Goal: Check status: Check status

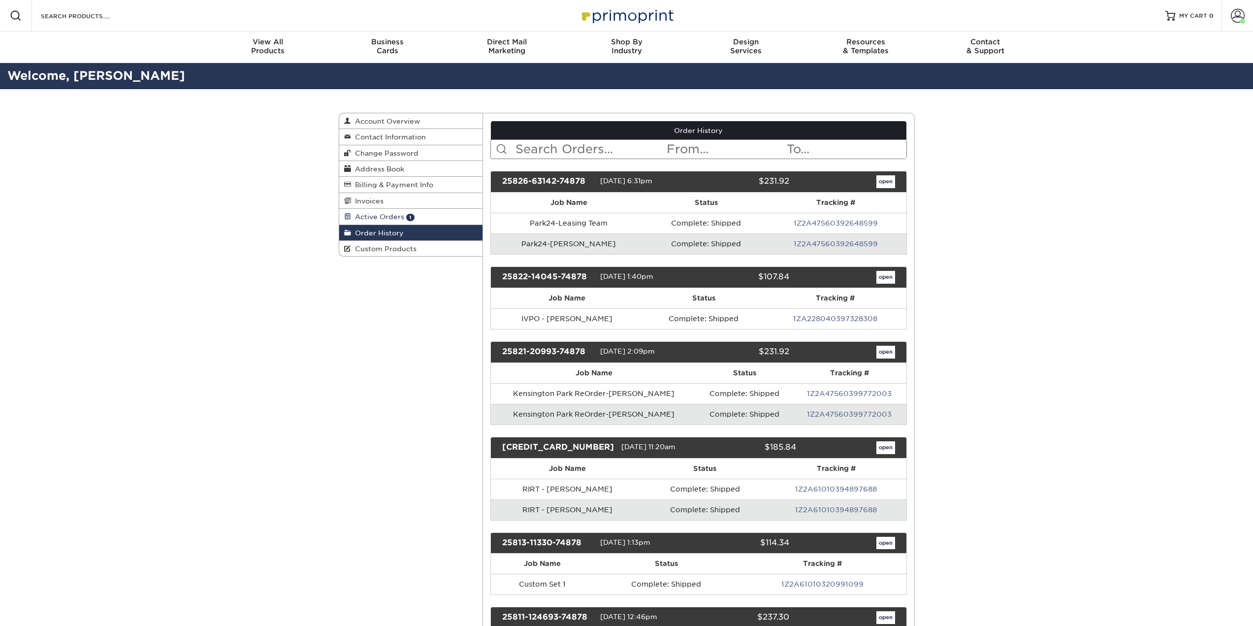
click at [379, 216] on span "Active Orders" at bounding box center [377, 217] width 53 height 8
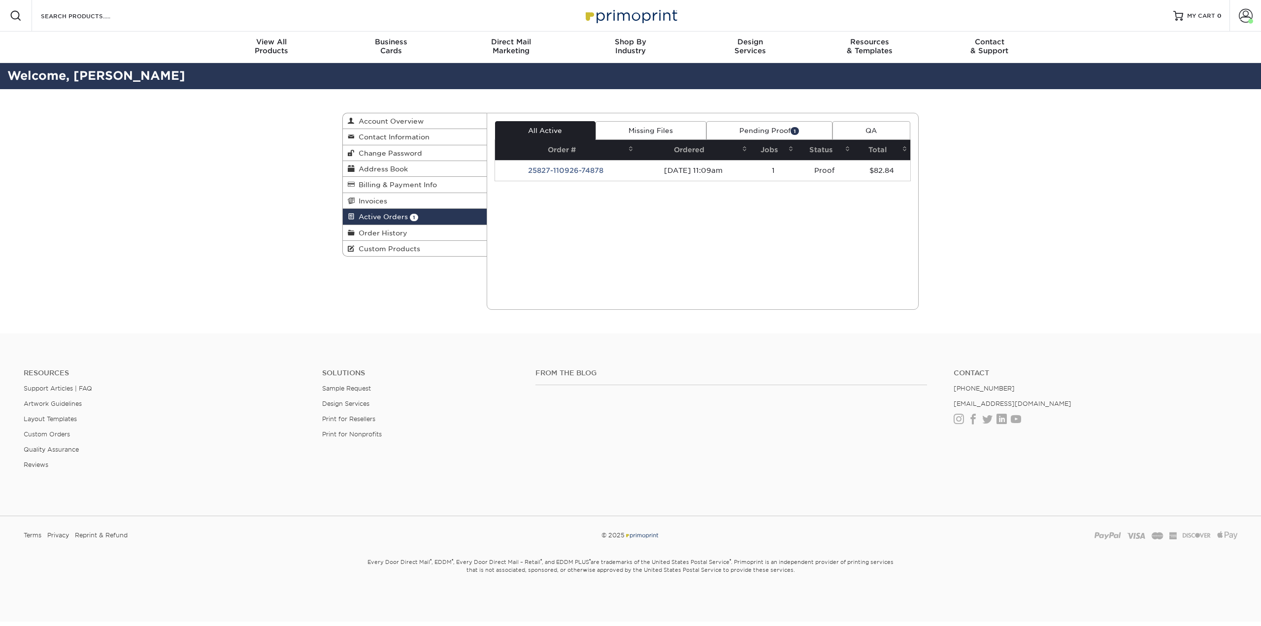
click at [767, 130] on link "Pending Proof 1" at bounding box center [769, 130] width 126 height 19
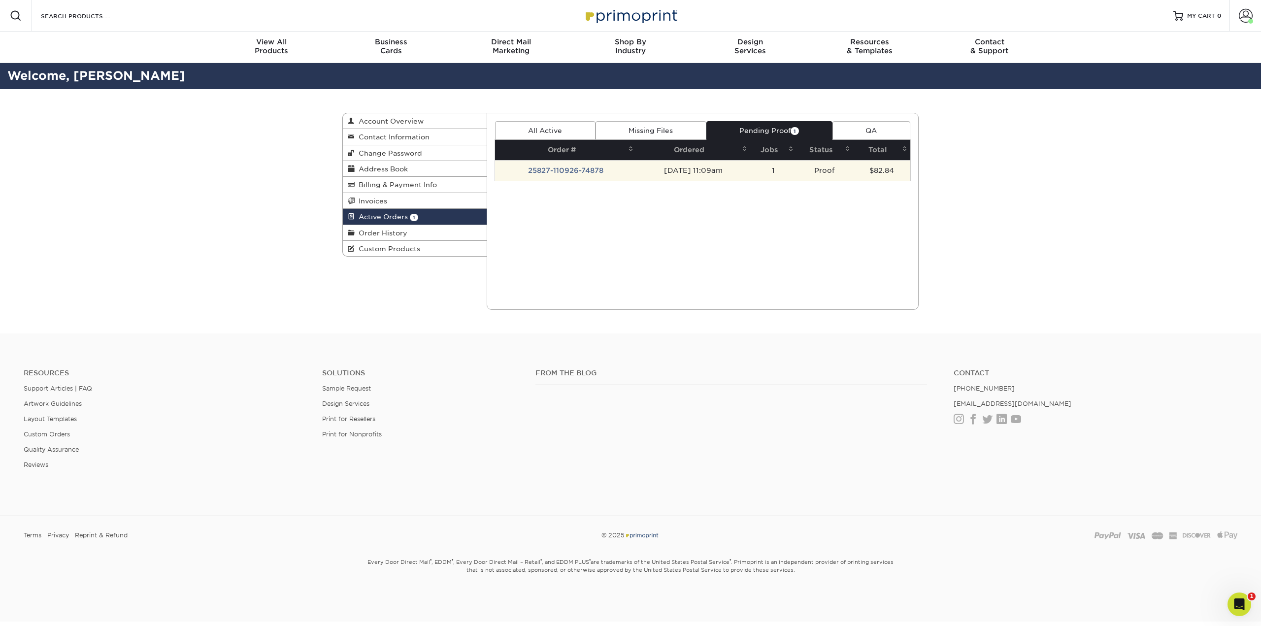
click at [636, 170] on td "[DATE] 11:09am" at bounding box center [693, 170] width 114 height 21
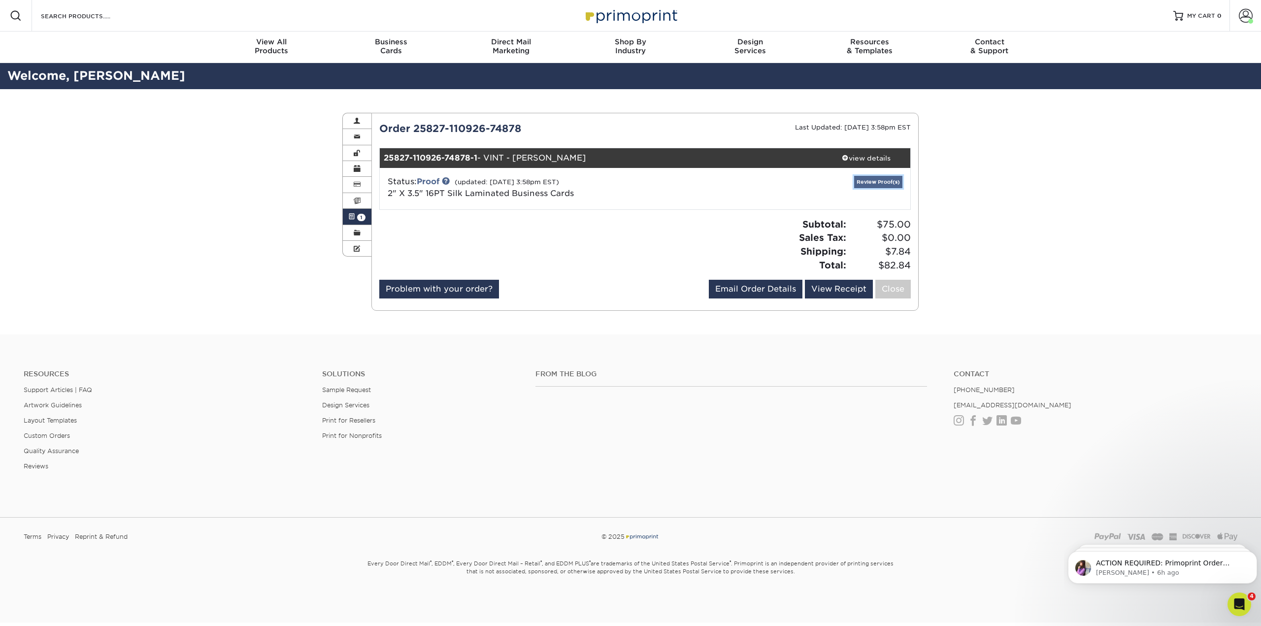
click at [887, 182] on link "Review Proof(s)" at bounding box center [878, 182] width 48 height 12
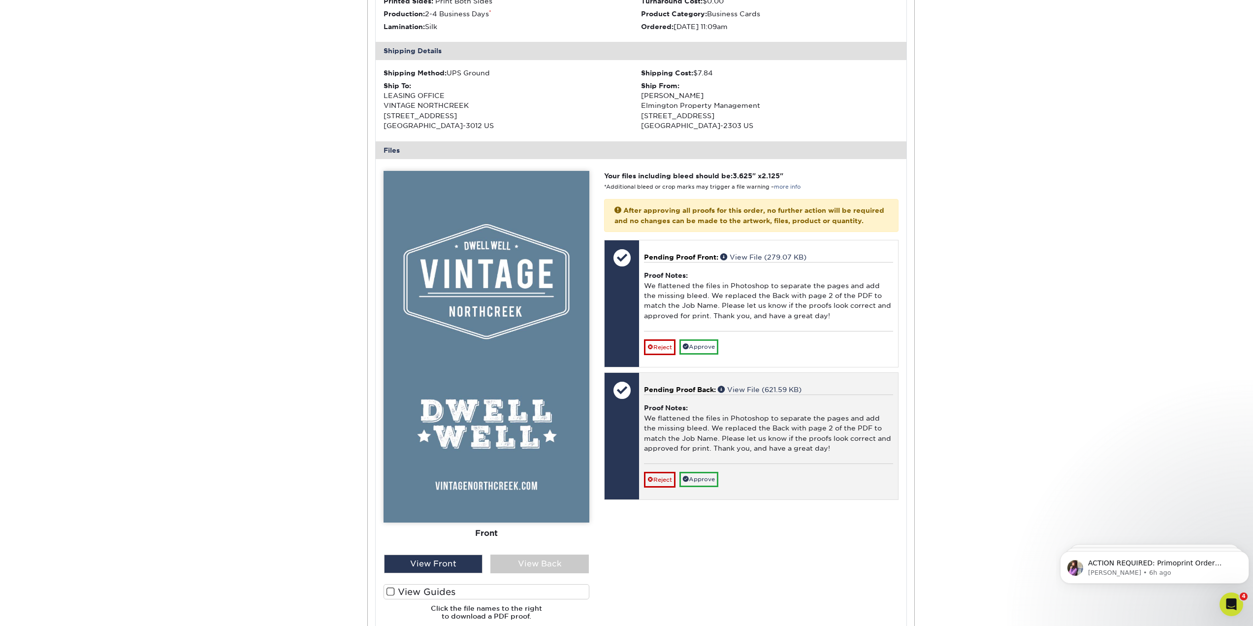
scroll to position [295, 0]
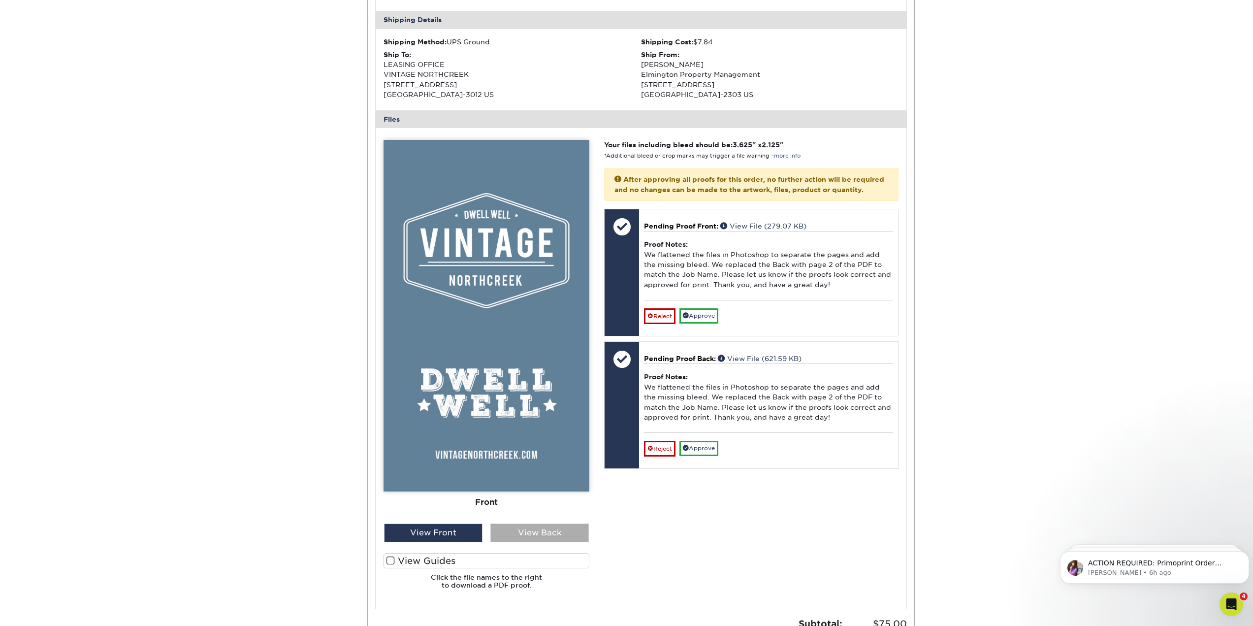
click at [549, 534] on div "View Back" at bounding box center [539, 532] width 98 height 19
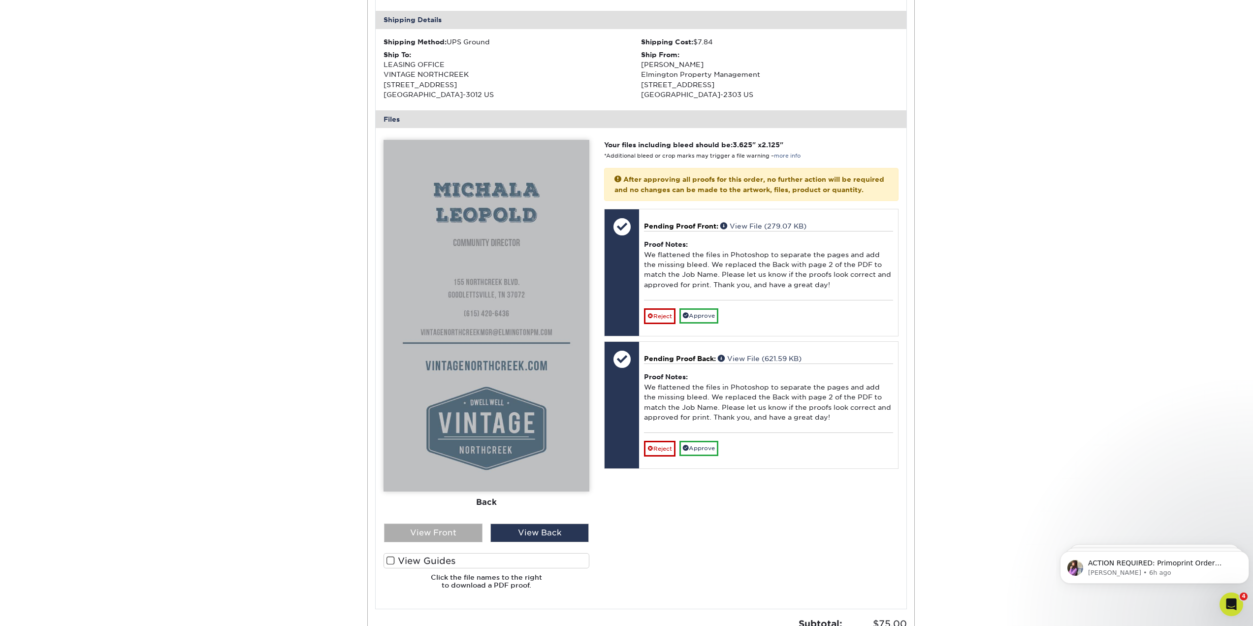
click at [443, 525] on div "View Front" at bounding box center [433, 532] width 98 height 19
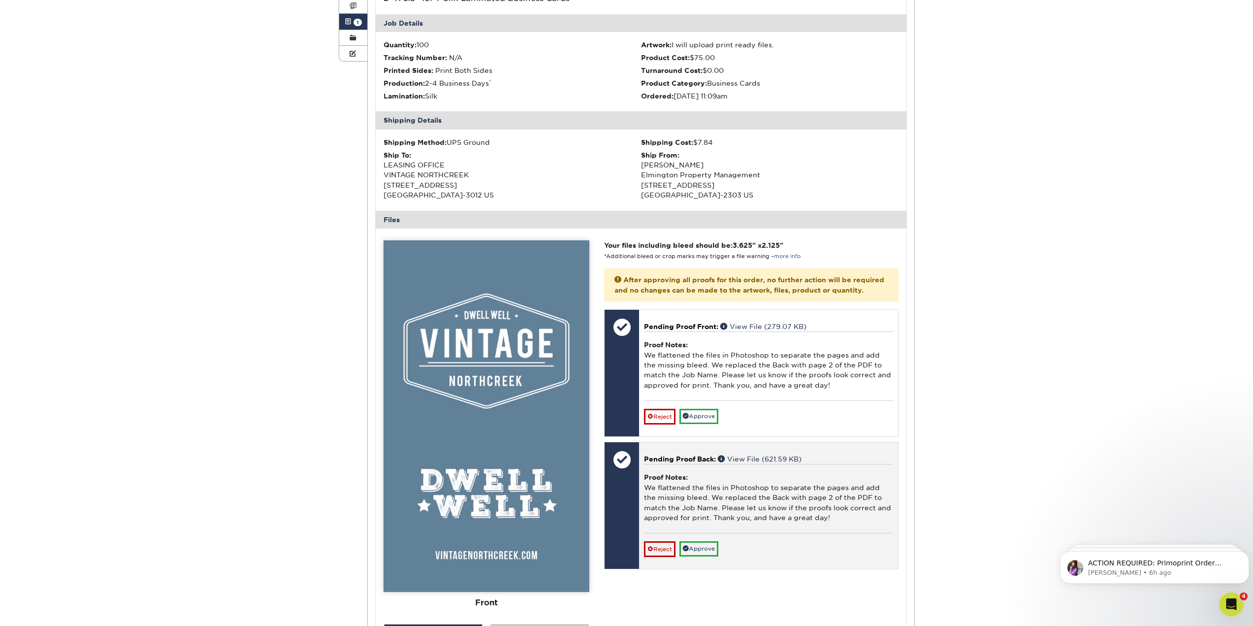
scroll to position [197, 0]
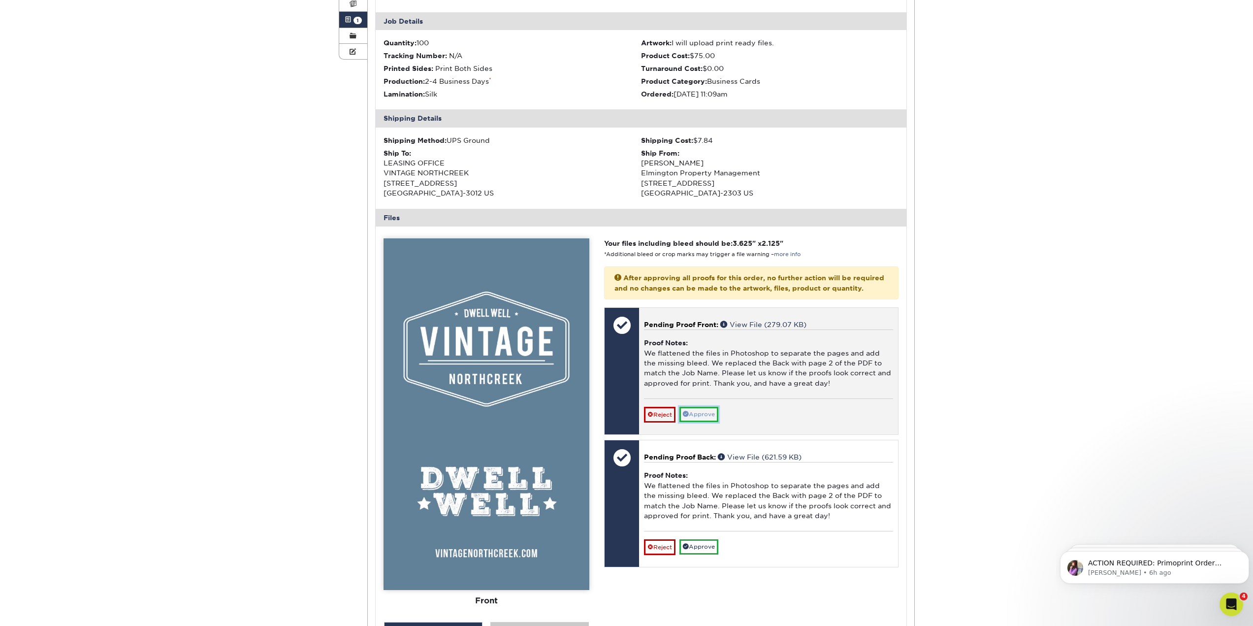
click at [707, 422] on link "Approve" at bounding box center [699, 414] width 39 height 15
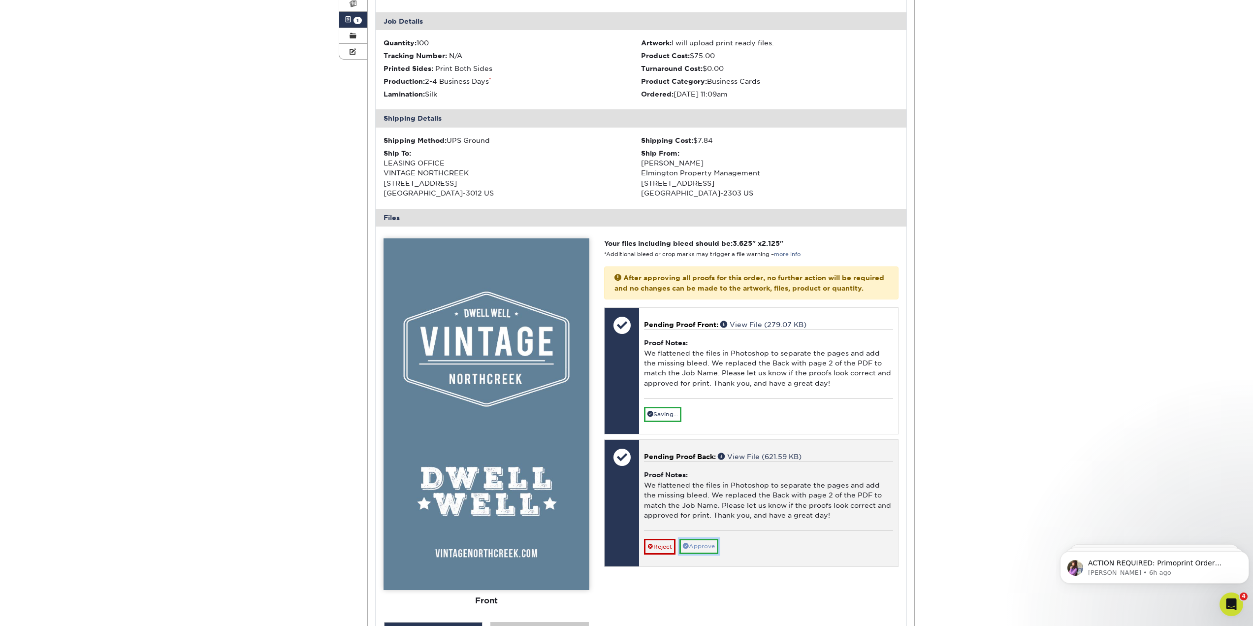
click at [709, 554] on link "Approve" at bounding box center [699, 546] width 39 height 15
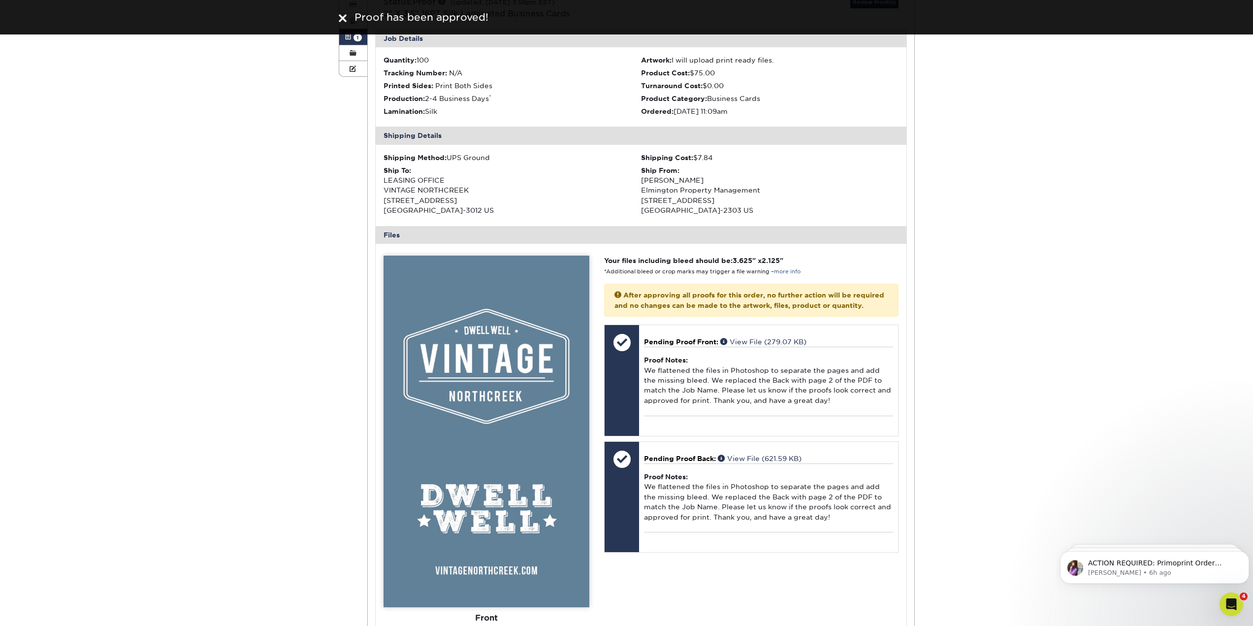
scroll to position [0, 0]
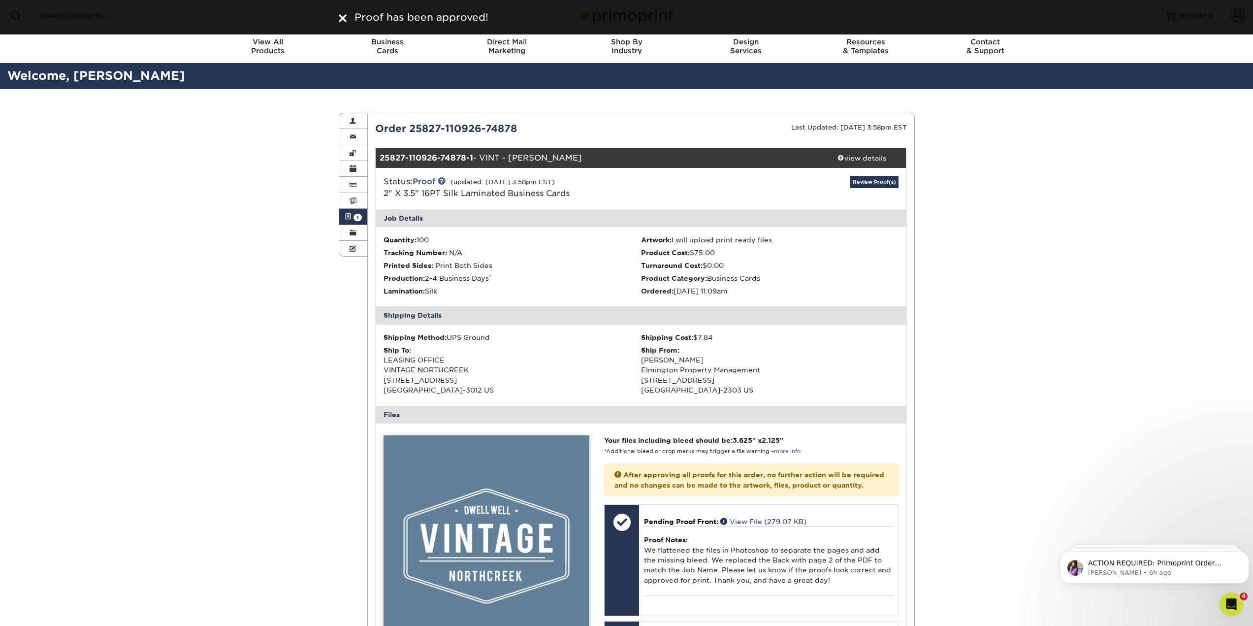
click at [348, 214] on span at bounding box center [348, 217] width 7 height 8
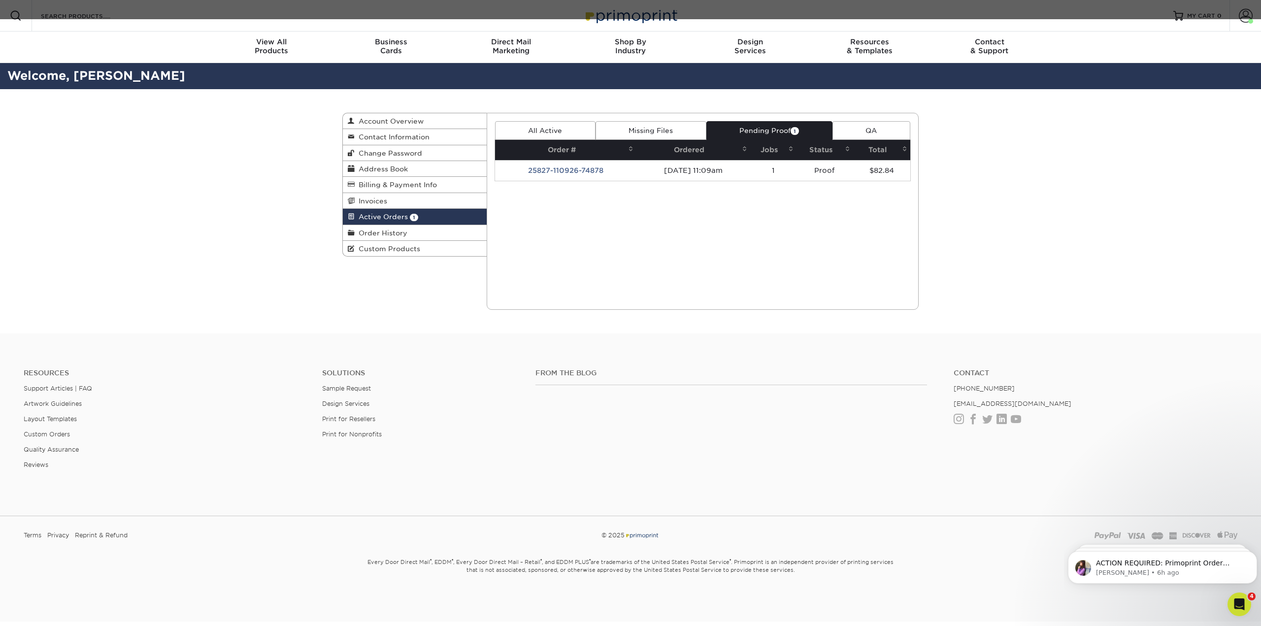
click at [643, 125] on link "Missing Files" at bounding box center [650, 130] width 111 height 19
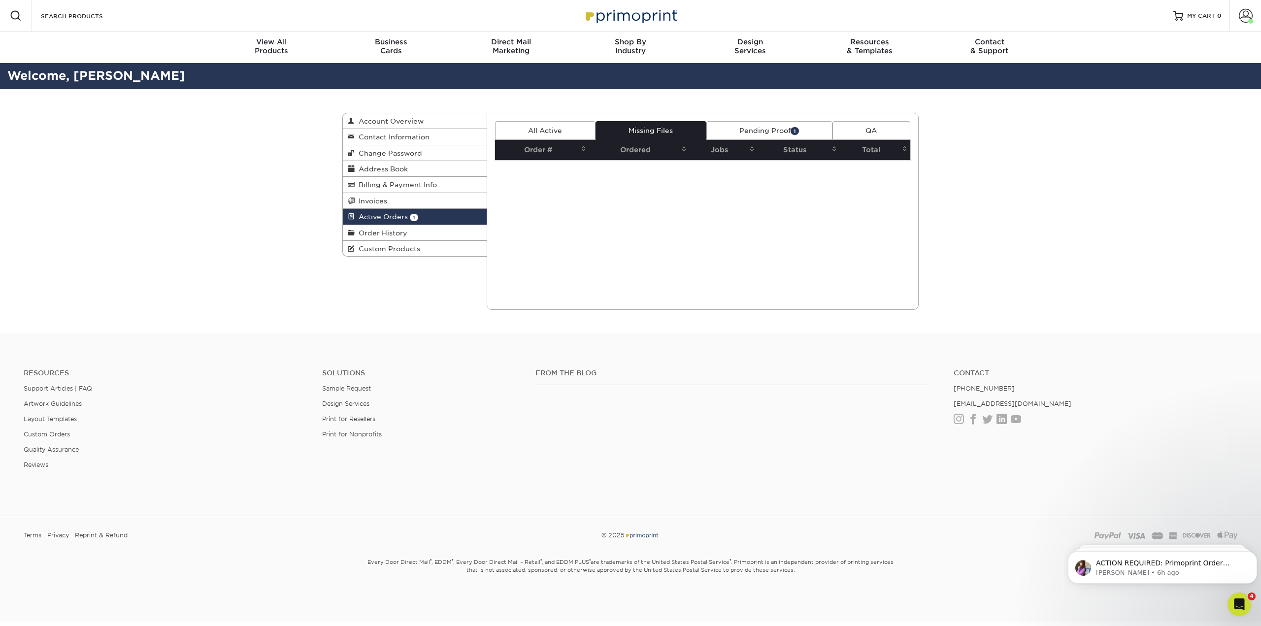
click at [831, 134] on link "Pending Proof 1" at bounding box center [769, 130] width 126 height 19
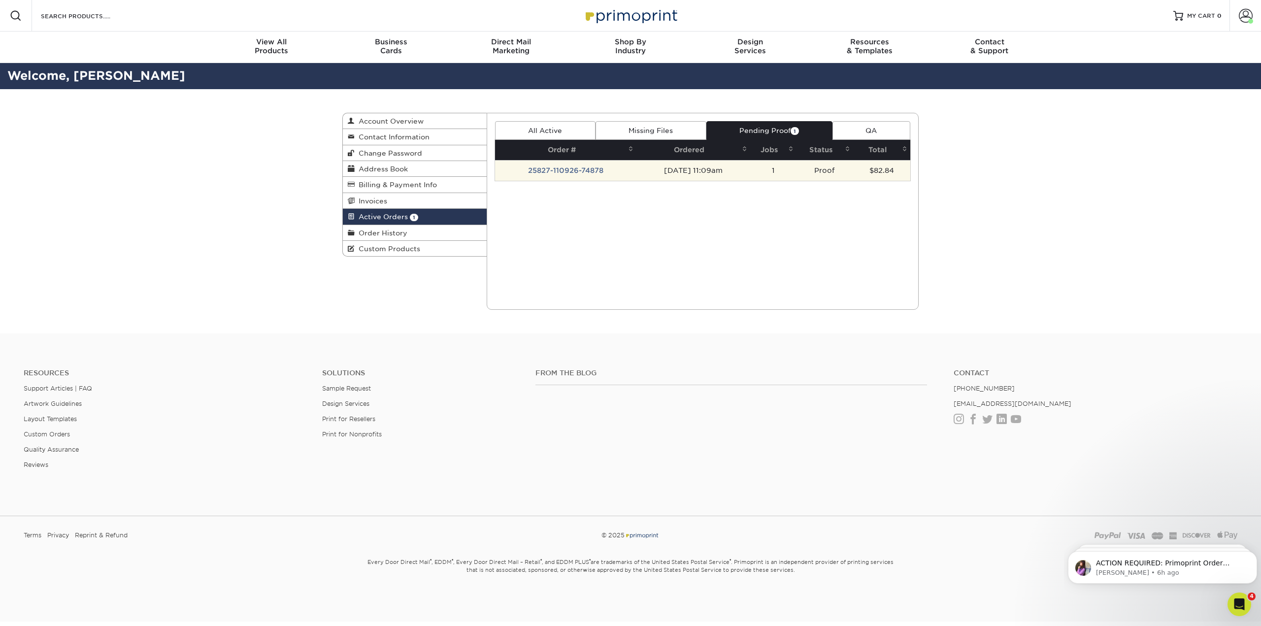
click at [590, 169] on td "25827-110926-74878" at bounding box center [565, 170] width 141 height 21
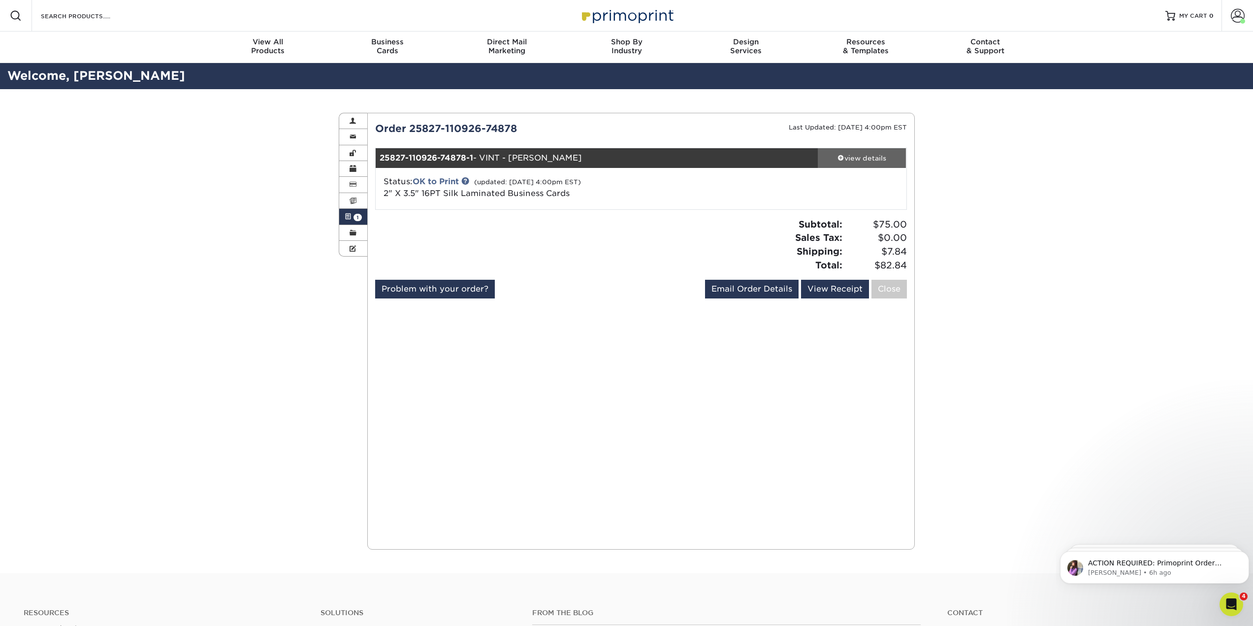
click at [877, 154] on div "view details" at bounding box center [862, 158] width 89 height 10
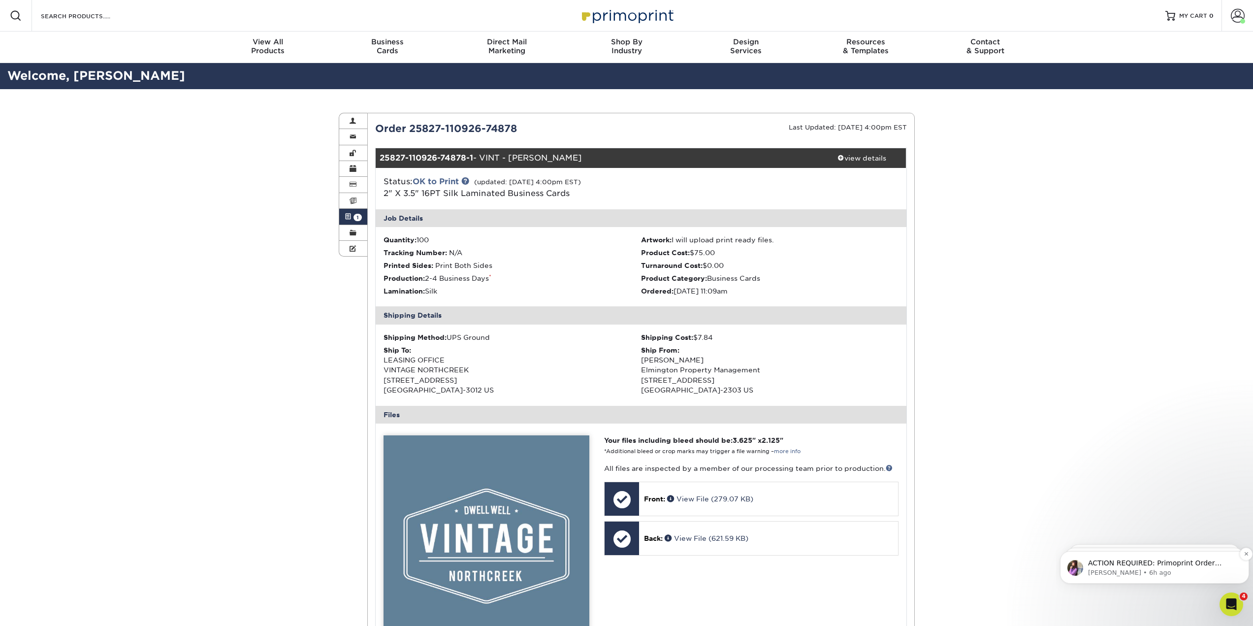
click at [1192, 551] on div "ACTION REQUIRED: Primoprint Order 25827-110926-74878 Thank you for placing your…" at bounding box center [1154, 567] width 189 height 33
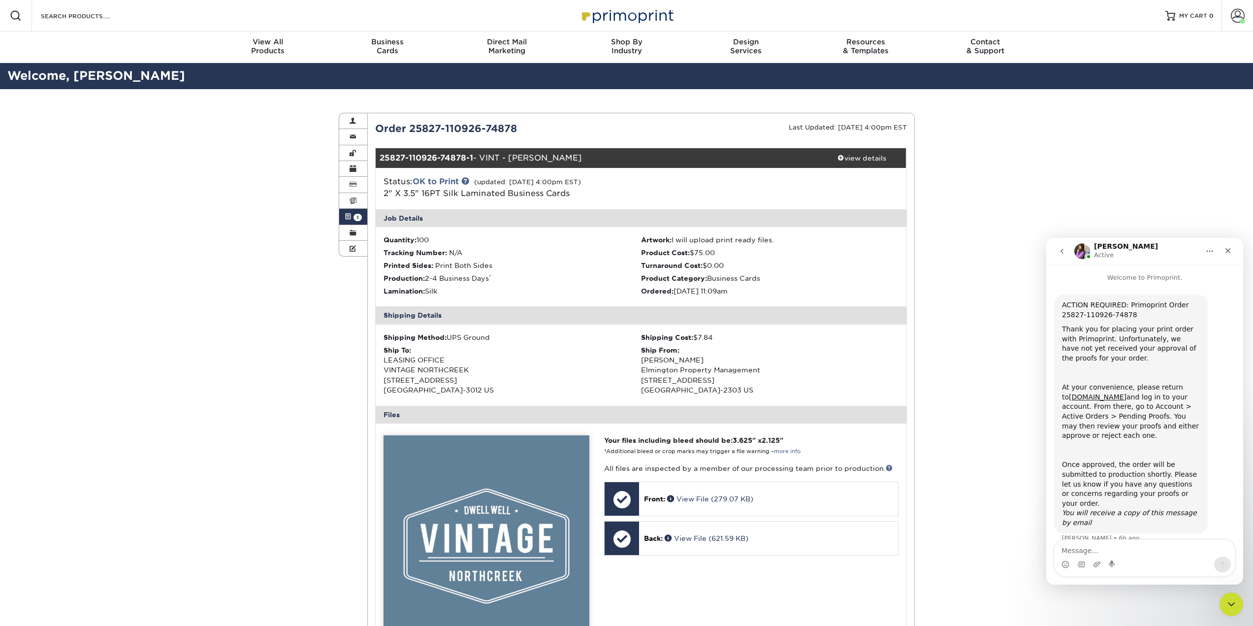
scroll to position [5, 0]
